Goal: Contribute content

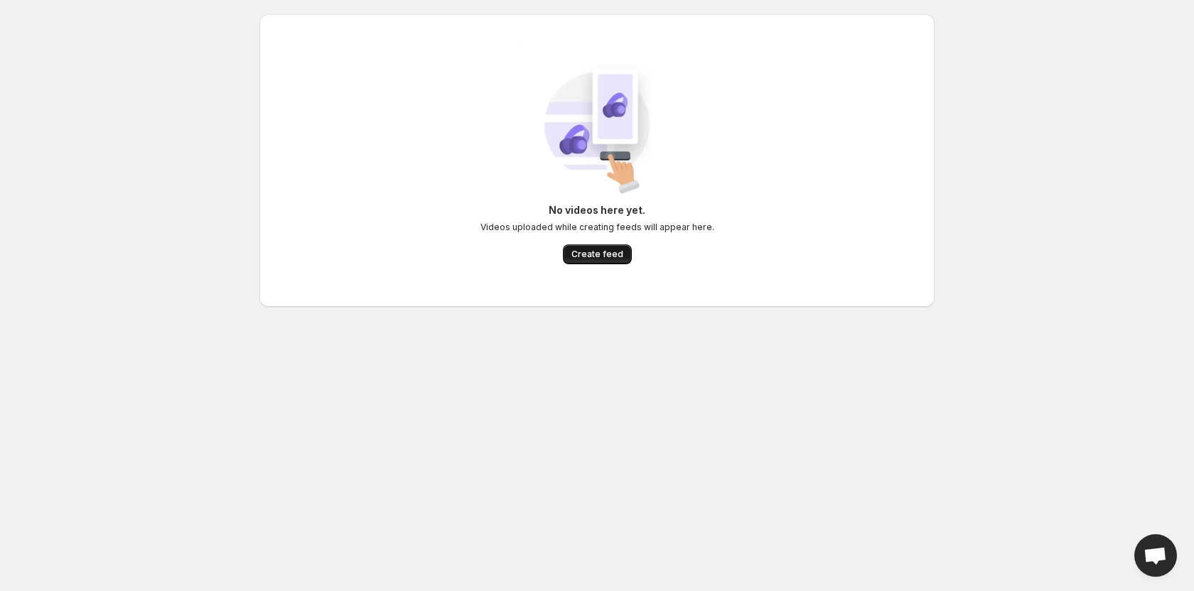
click at [587, 256] on span "Create feed" at bounding box center [597, 254] width 52 height 11
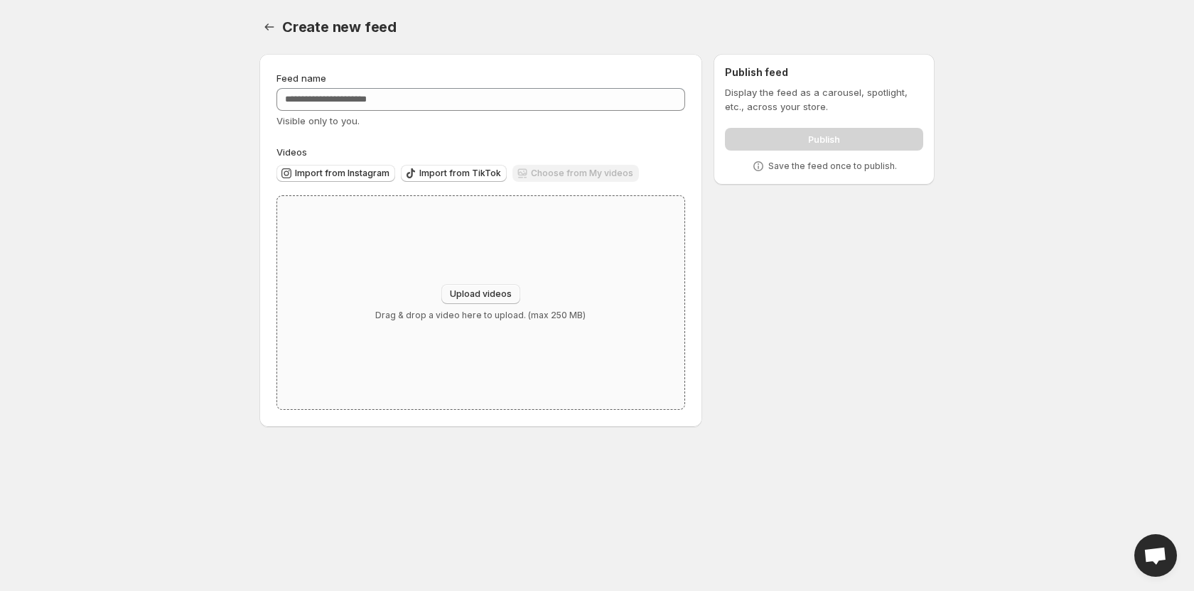
click at [469, 292] on span "Upload videos" at bounding box center [481, 294] width 62 height 11
type input "**********"
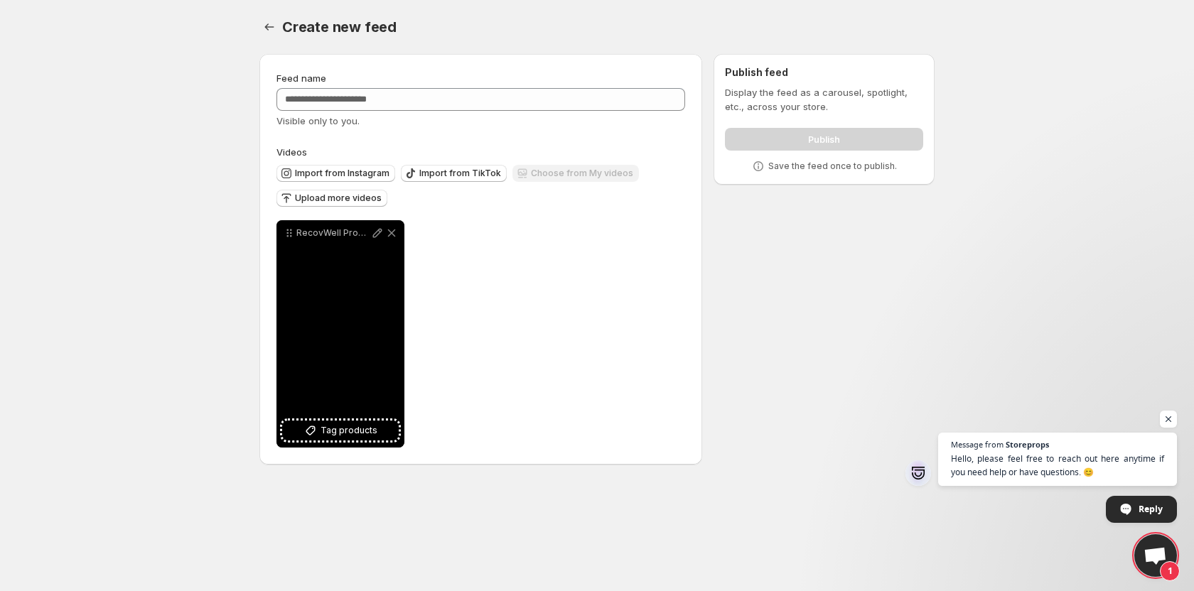
click at [349, 298] on div "RecovWell Promo Video v7" at bounding box center [340, 333] width 128 height 227
click at [356, 289] on div "RecovWell Promo Video v7" at bounding box center [340, 333] width 128 height 227
click at [386, 233] on icon at bounding box center [392, 233] width 14 height 14
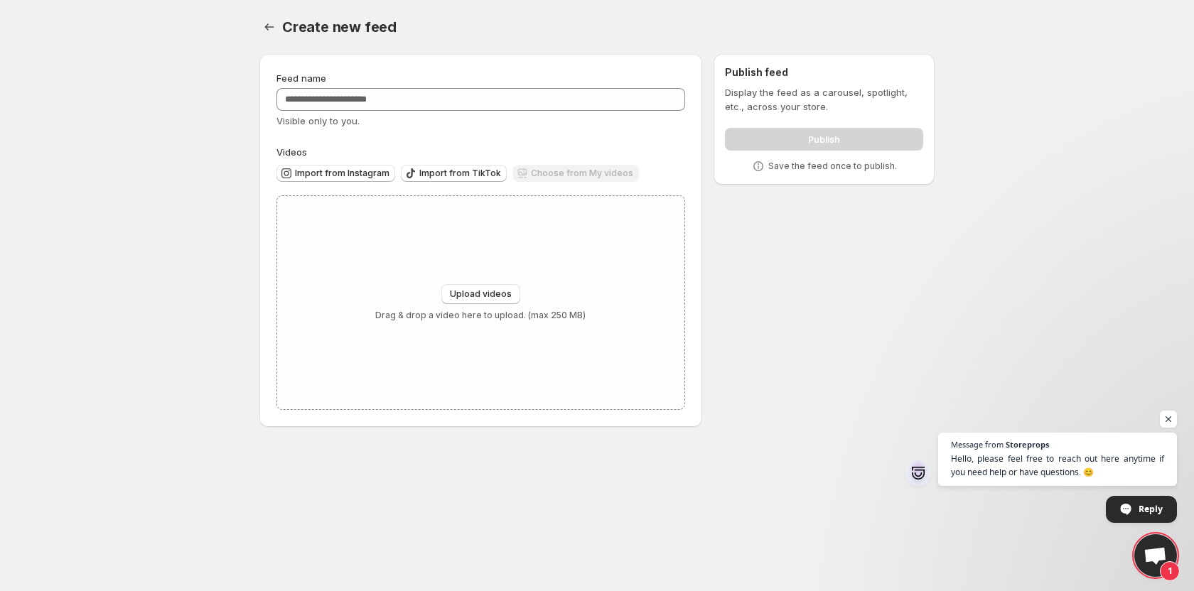
click at [208, 235] on body "Home Feeds Videos Subscription Settings Create new feed. This page is ready Cre…" at bounding box center [597, 295] width 1194 height 591
